Goal: Task Accomplishment & Management: Use online tool/utility

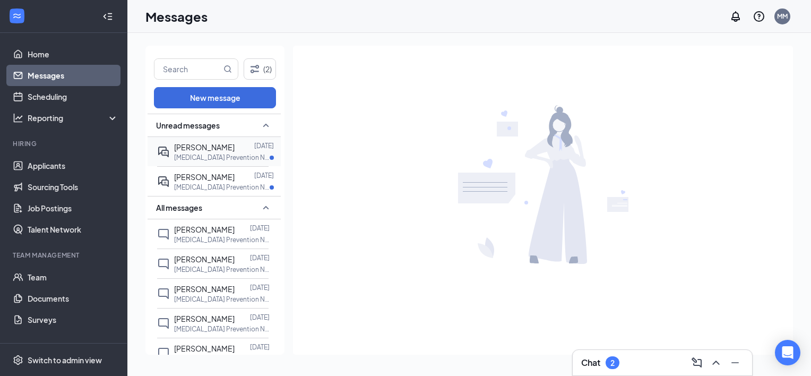
click at [244, 152] on div at bounding box center [244, 147] width 20 height 12
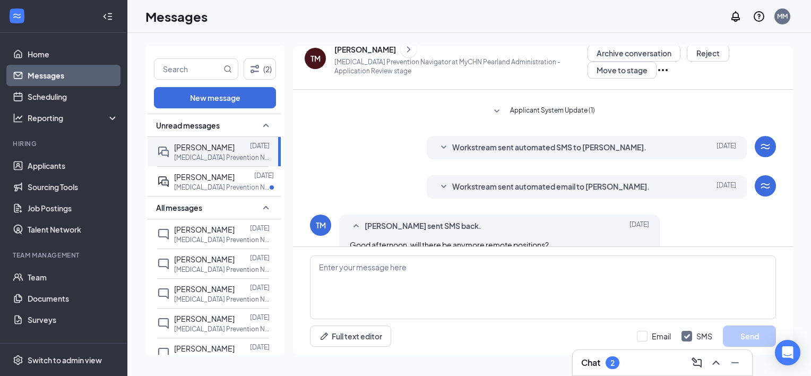
scroll to position [119, 0]
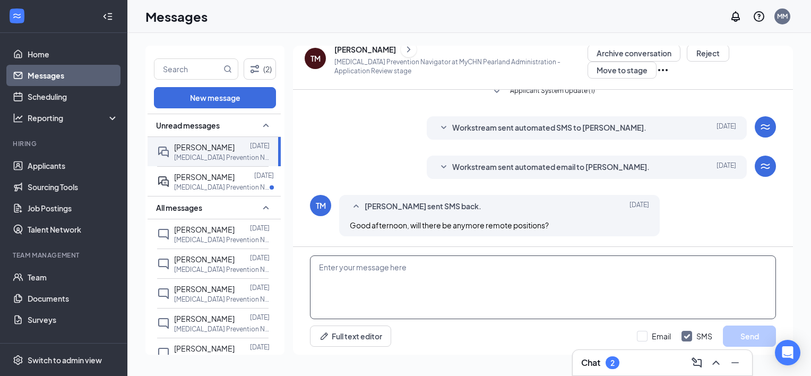
click at [333, 271] on textarea at bounding box center [543, 287] width 466 height 64
type textarea "Hello... We may have some hybrid position available soon"
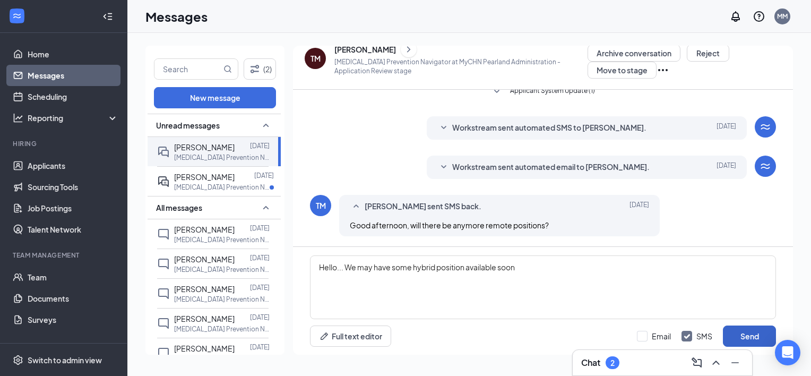
click at [740, 338] on button "Send" at bounding box center [749, 335] width 53 height 21
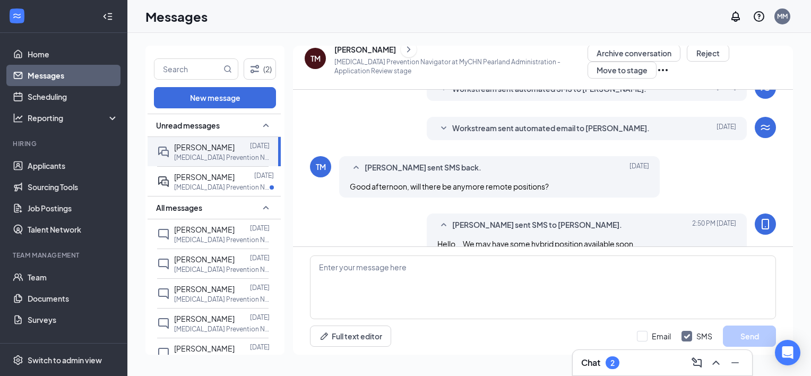
scroll to position [176, 0]
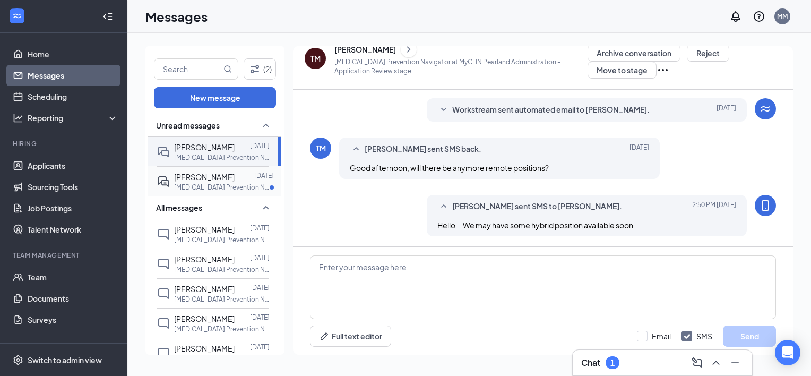
click at [222, 178] on span "[PERSON_NAME]" at bounding box center [204, 177] width 60 height 10
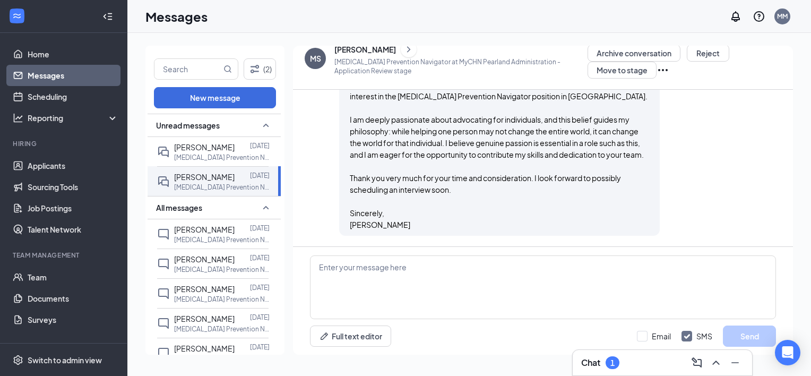
scroll to position [372, 0]
click at [217, 183] on p "[MEDICAL_DATA] Prevention Navigator at MyCHN Pearland Administration" at bounding box center [221, 187] width 95 height 9
click at [403, 50] on icon "ChevronRight" at bounding box center [408, 49] width 11 height 13
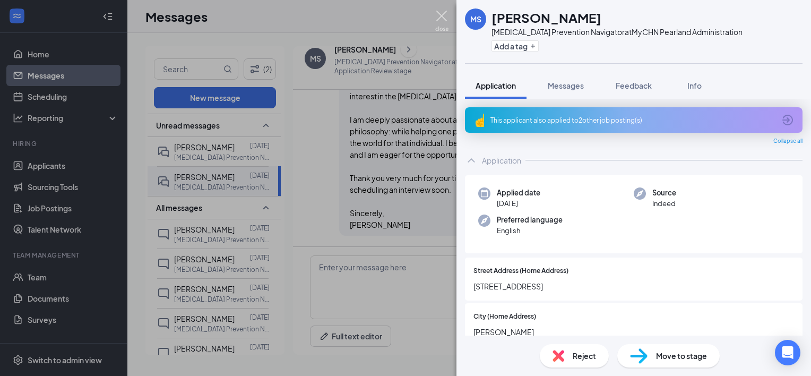
click at [437, 15] on img at bounding box center [441, 21] width 13 height 21
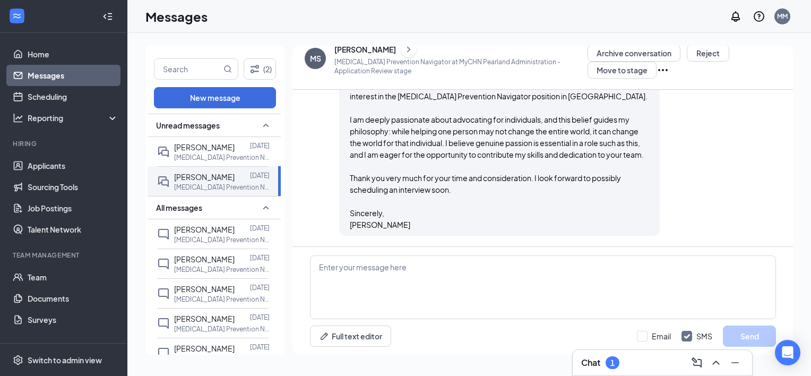
scroll to position [7, 0]
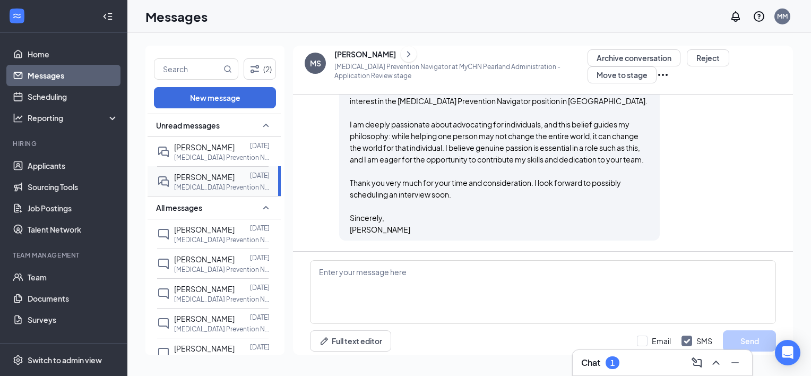
click at [199, 188] on p "[MEDICAL_DATA] Prevention Navigator at MyCHN Pearland Administration" at bounding box center [221, 187] width 95 height 9
click at [403, 50] on icon "ChevronRight" at bounding box center [408, 54] width 11 height 13
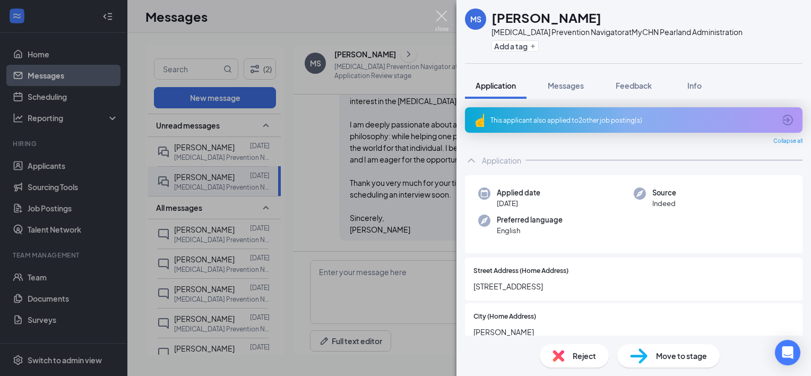
click at [446, 18] on img at bounding box center [441, 21] width 13 height 21
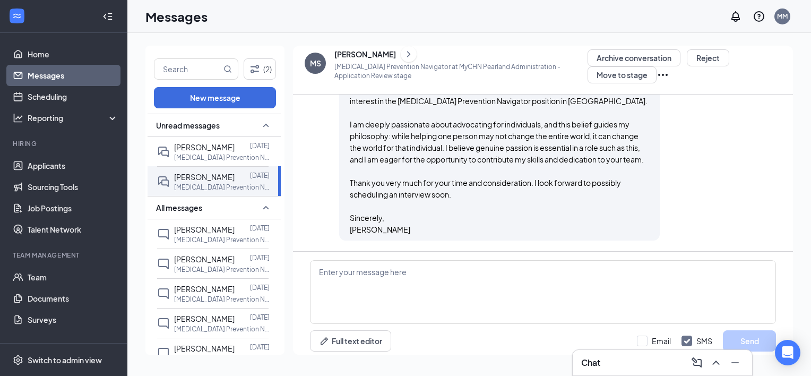
click at [658, 74] on icon "Ellipses" at bounding box center [663, 75] width 10 height 2
click at [635, 215] on div "Hello MyCHN Hiring Manager, After recently completing the AI phone interview, I…" at bounding box center [499, 147] width 299 height 175
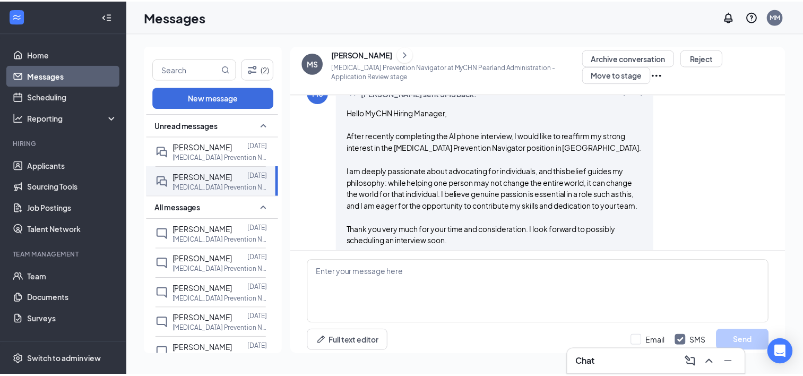
scroll to position [372, 0]
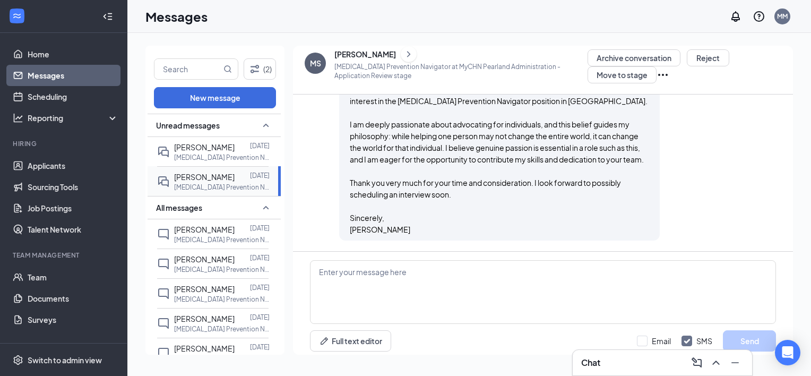
click at [161, 180] on icon "DoubleChat" at bounding box center [163, 181] width 13 height 13
click at [192, 180] on span "[PERSON_NAME]" at bounding box center [204, 177] width 60 height 10
click at [193, 183] on p "[MEDICAL_DATA] Prevention Navigator at MyCHN Pearland Administration" at bounding box center [221, 187] width 95 height 9
drag, startPoint x: 193, startPoint y: 183, endPoint x: 231, endPoint y: 190, distance: 39.4
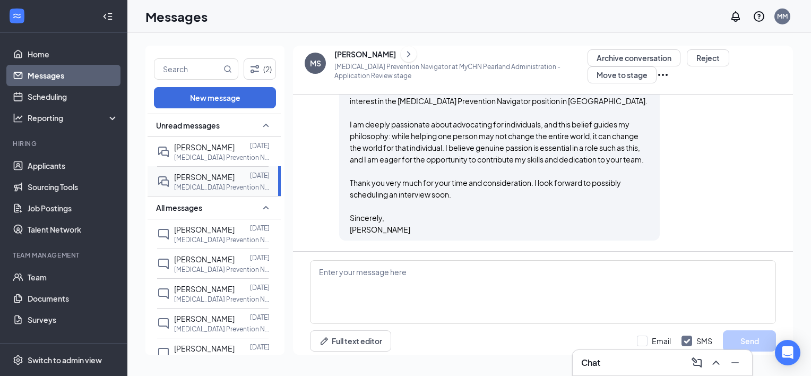
click at [231, 190] on p "[MEDICAL_DATA] Prevention Navigator at MyCHN Pearland Administration" at bounding box center [221, 187] width 95 height 9
click at [74, 168] on link "Applicants" at bounding box center [73, 165] width 91 height 21
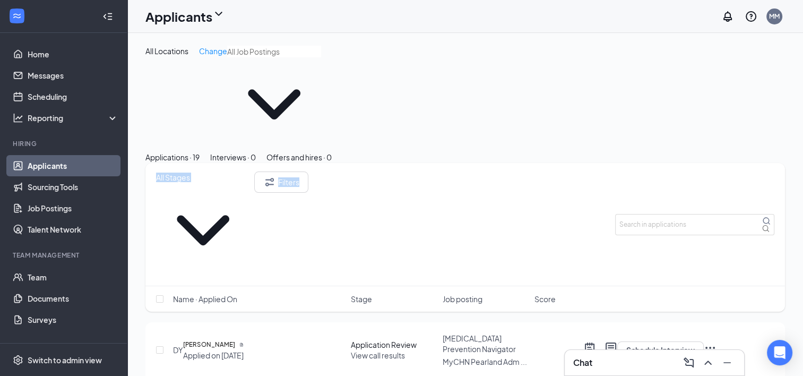
drag, startPoint x: 800, startPoint y: 118, endPoint x: 805, endPoint y: 158, distance: 40.1
click at [803, 158] on html "Home Messages Scheduling Reporting Hiring Applicants Sourcing Tools Job Posting…" at bounding box center [401, 188] width 803 height 376
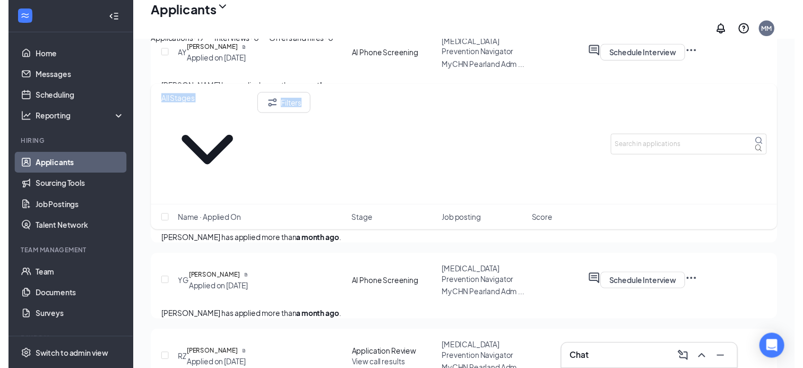
scroll to position [764, 0]
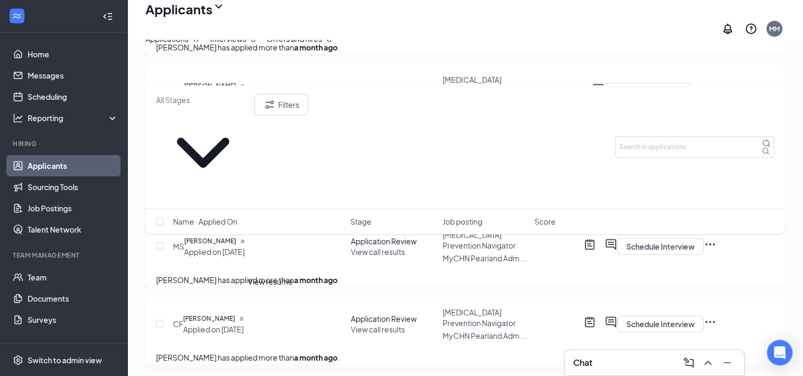
click at [245, 243] on icon "Document" at bounding box center [242, 241] width 4 height 4
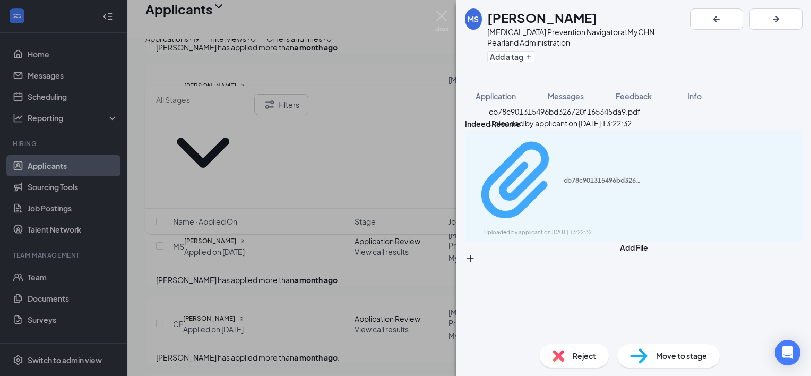
click at [563, 176] on div "cb78c901315496bd326720f165345da9.pdf" at bounding box center [603, 180] width 80 height 8
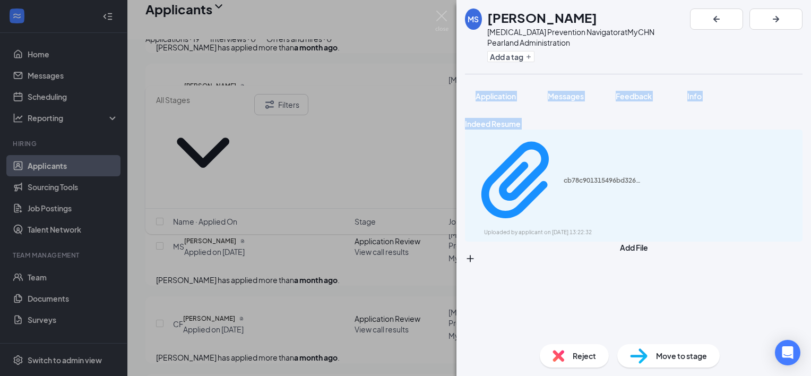
drag, startPoint x: 123, startPoint y: 70, endPoint x: 133, endPoint y: 163, distance: 93.9
click at [133, 163] on div "[PERSON_NAME] [PERSON_NAME] [MEDICAL_DATA] Prevention Navigator at MyCHN Pearla…" at bounding box center [405, 188] width 811 height 376
